Goal: Task Accomplishment & Management: Manage account settings

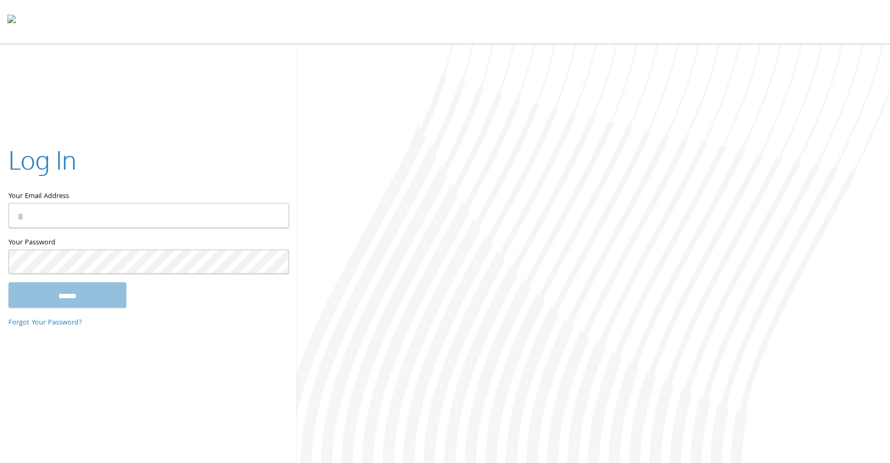
type input "**********"
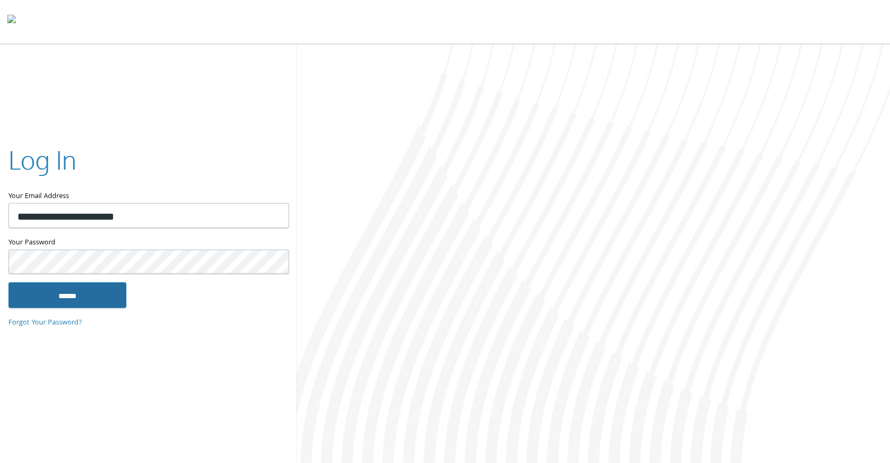
click at [94, 294] on input "******" at bounding box center [67, 294] width 118 height 25
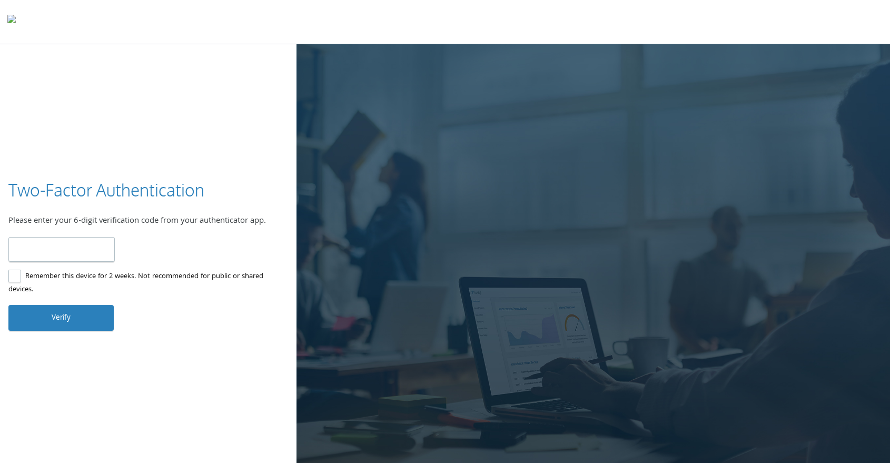
type input "******"
